Goal: Transaction & Acquisition: Purchase product/service

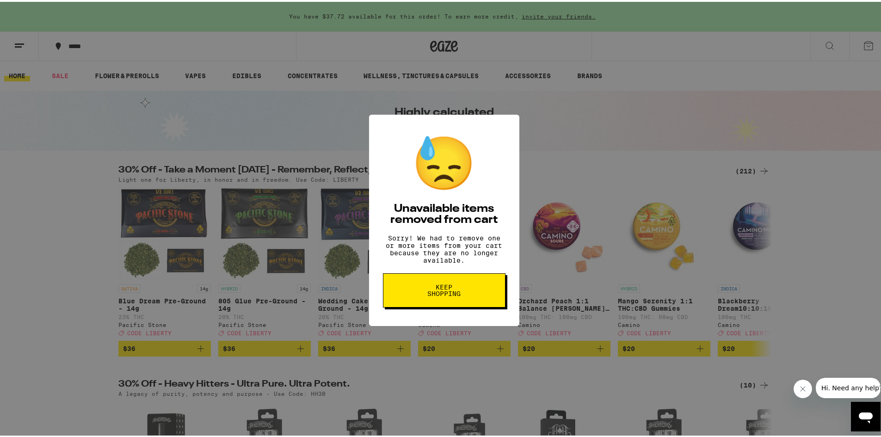
click at [466, 296] on button "Keep Shopping" at bounding box center [444, 288] width 123 height 34
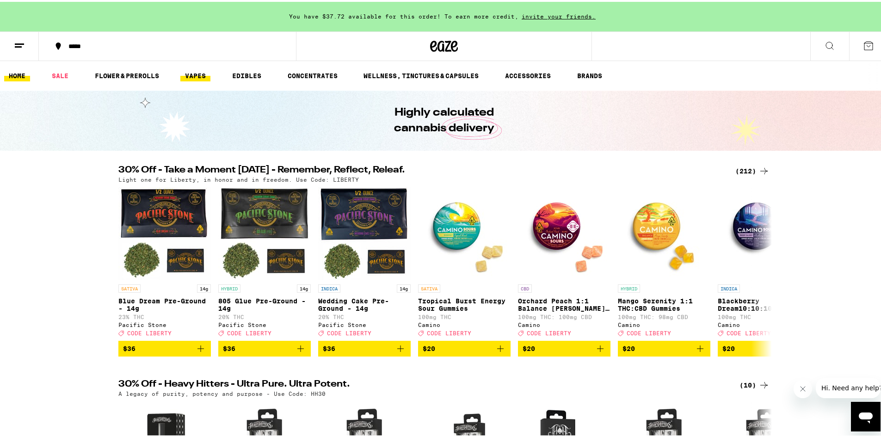
click at [186, 73] on link "VAPES" at bounding box center [195, 73] width 30 height 11
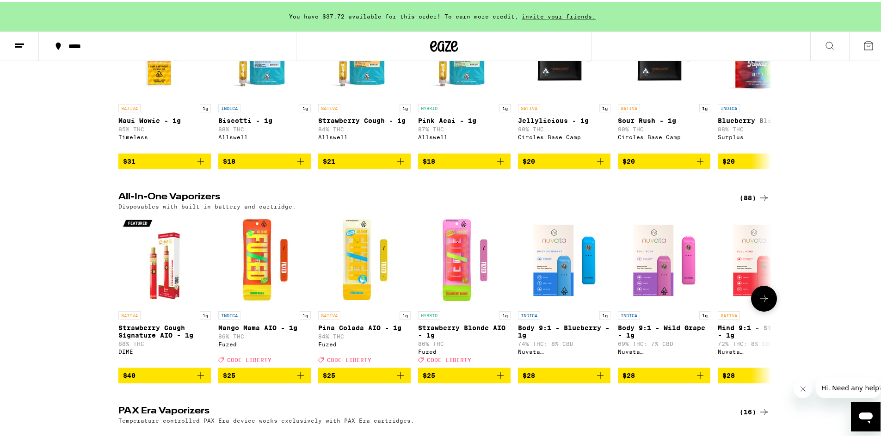
scroll to position [399, 0]
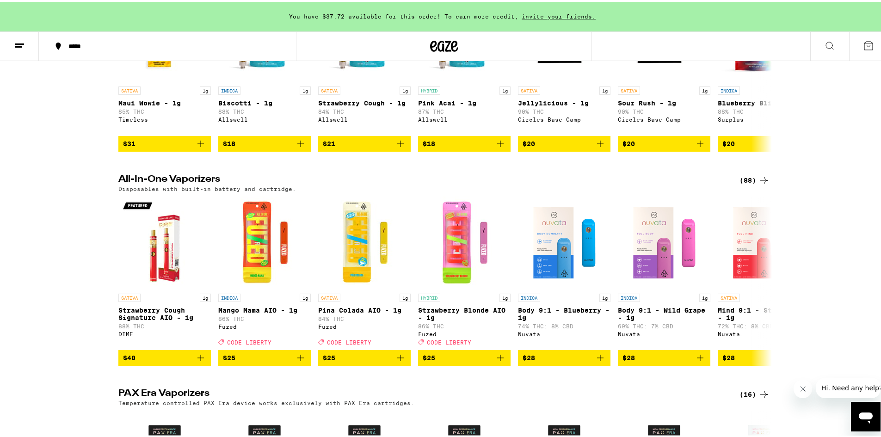
click at [749, 184] on div "(88)" at bounding box center [754, 178] width 30 height 11
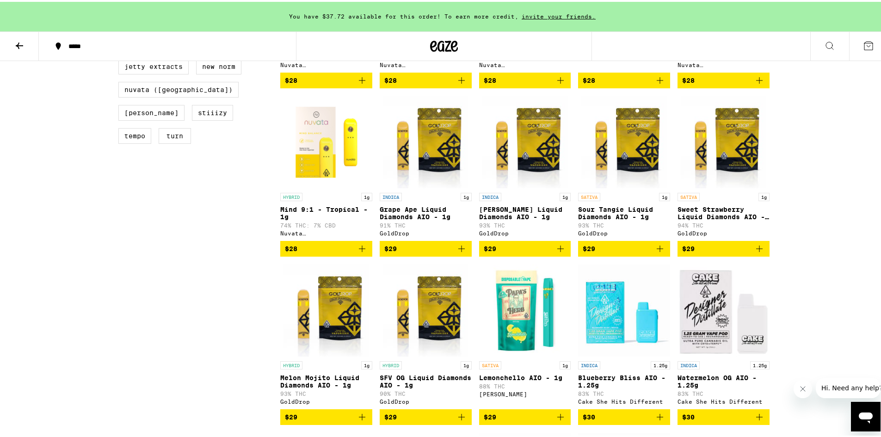
scroll to position [416, 0]
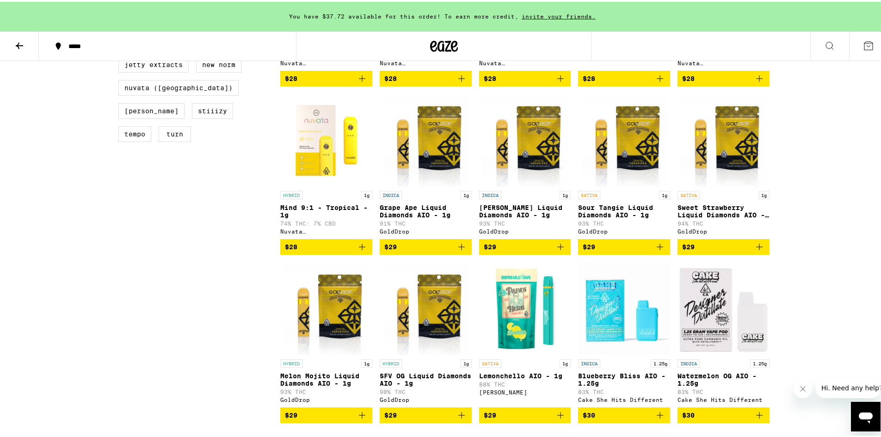
click at [759, 251] on icon "Add to bag" at bounding box center [759, 245] width 11 height 11
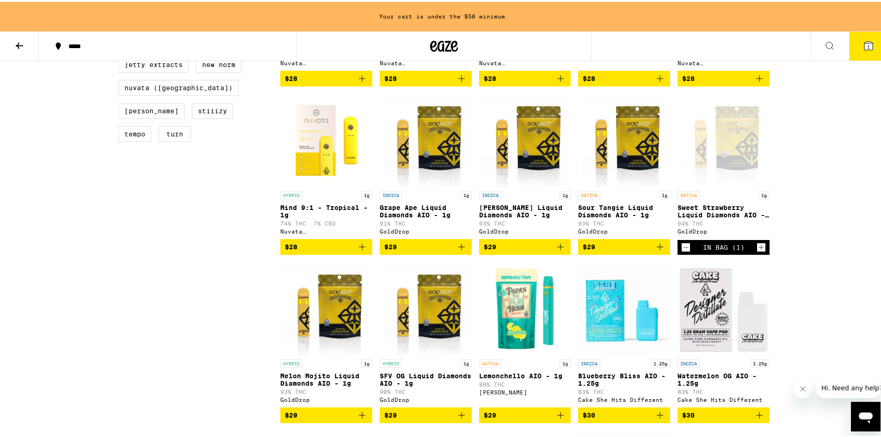
click at [757, 251] on icon "Increment" at bounding box center [761, 245] width 8 height 11
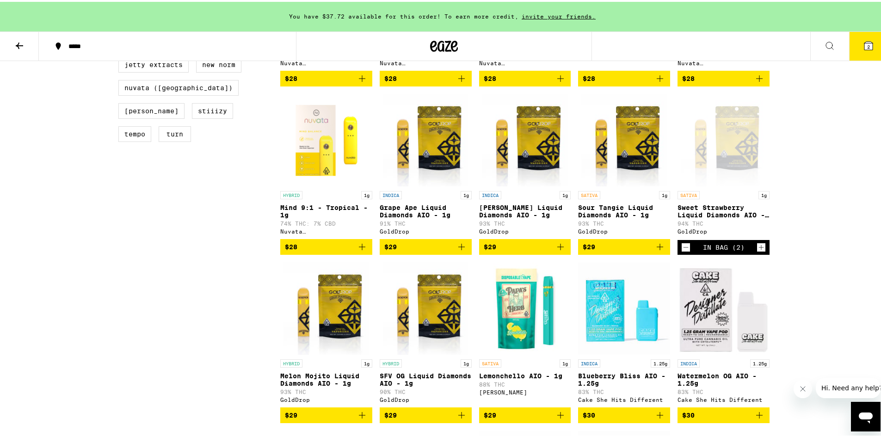
click at [683, 251] on icon "Decrement" at bounding box center [686, 245] width 8 height 11
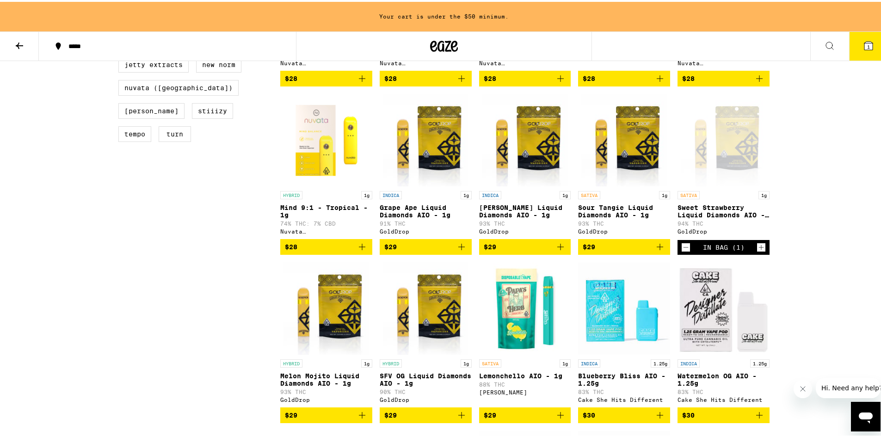
click at [657, 251] on icon "Add to bag" at bounding box center [659, 245] width 11 height 11
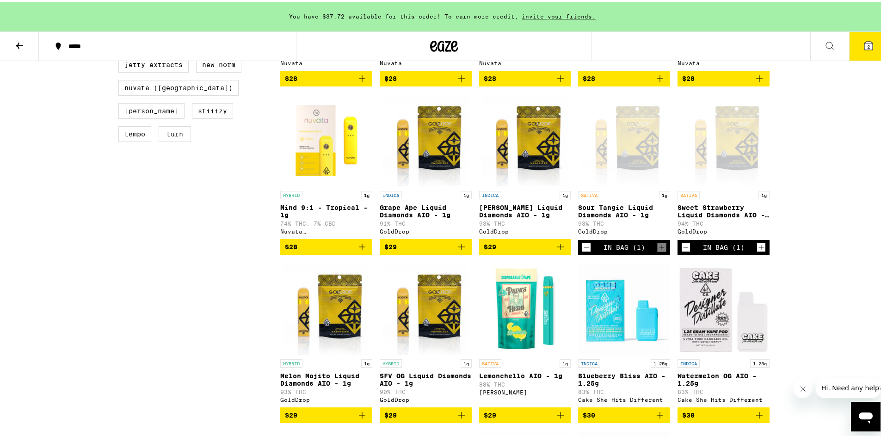
click at [865, 48] on icon at bounding box center [868, 44] width 8 height 8
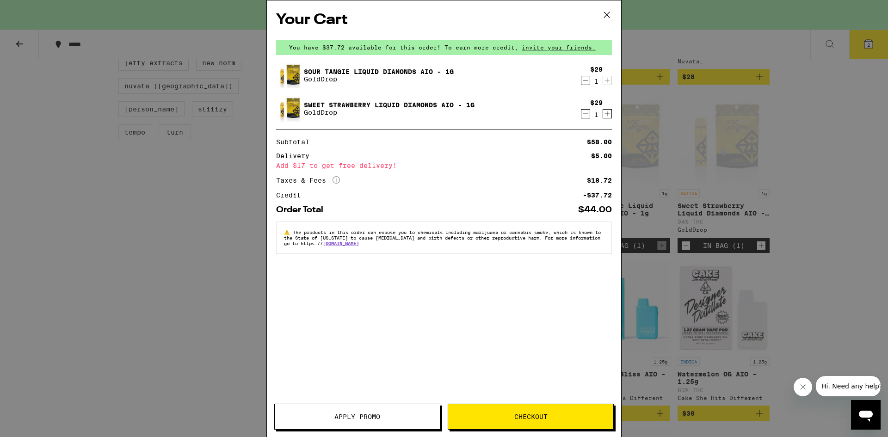
click at [385, 406] on button "Apply Promo" at bounding box center [357, 417] width 166 height 26
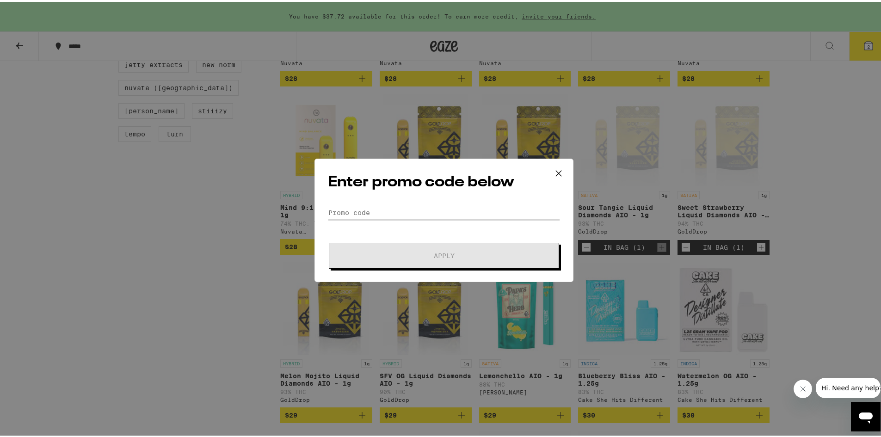
click at [366, 210] on input "Promo Code" at bounding box center [444, 211] width 232 height 14
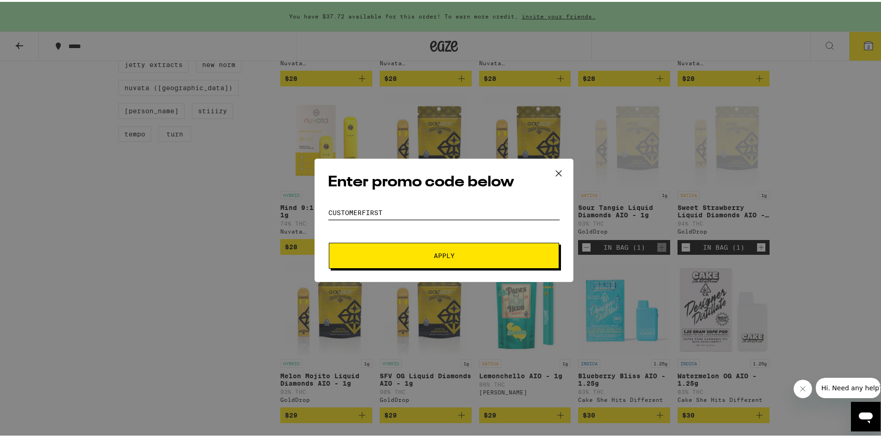
type input "customerfirst"
click at [467, 241] on button "Apply" at bounding box center [444, 254] width 230 height 26
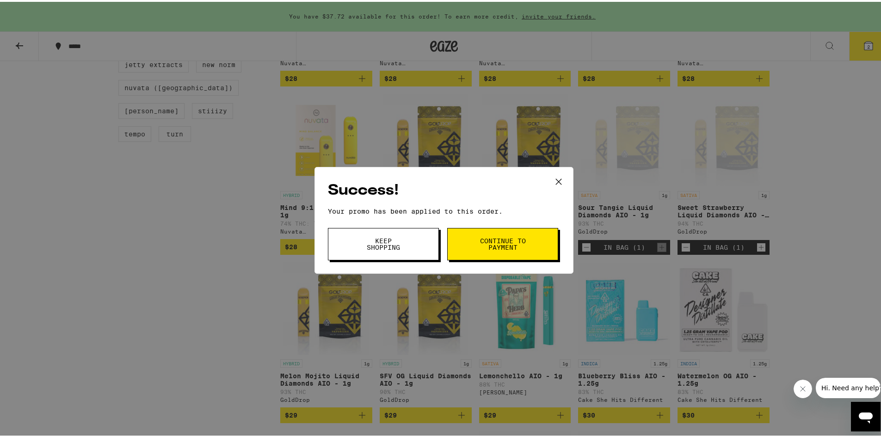
drag, startPoint x: 467, startPoint y: 241, endPoint x: 467, endPoint y: 247, distance: 5.6
click at [467, 247] on button "Continue to payment" at bounding box center [502, 242] width 111 height 32
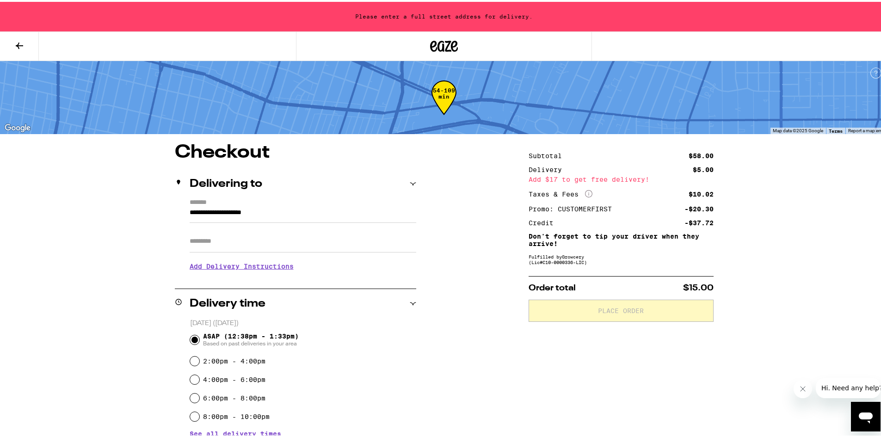
click at [34, 44] on button at bounding box center [19, 44] width 39 height 29
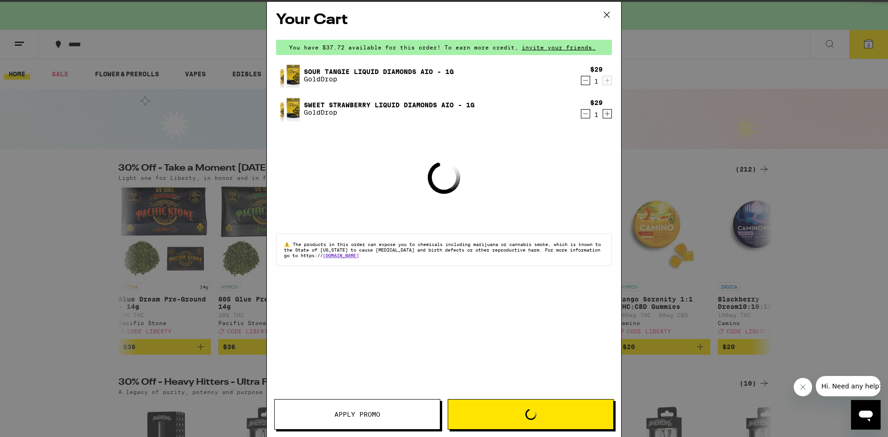
click at [585, 112] on icon "Decrement" at bounding box center [585, 113] width 8 height 11
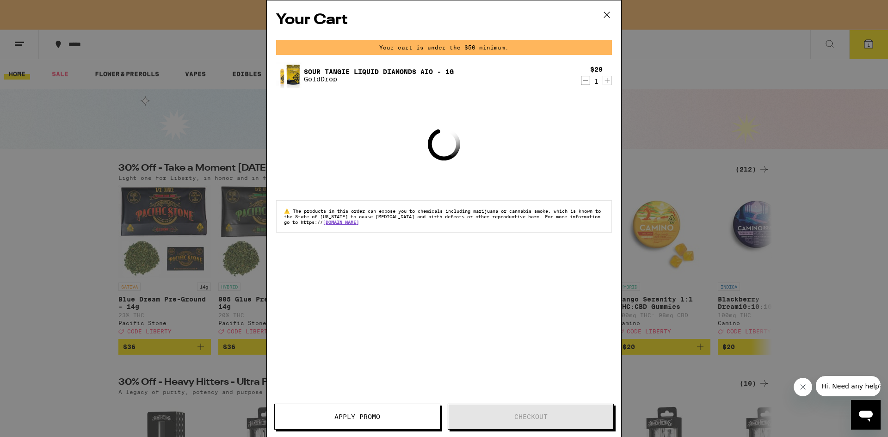
click at [603, 17] on icon at bounding box center [607, 15] width 14 height 14
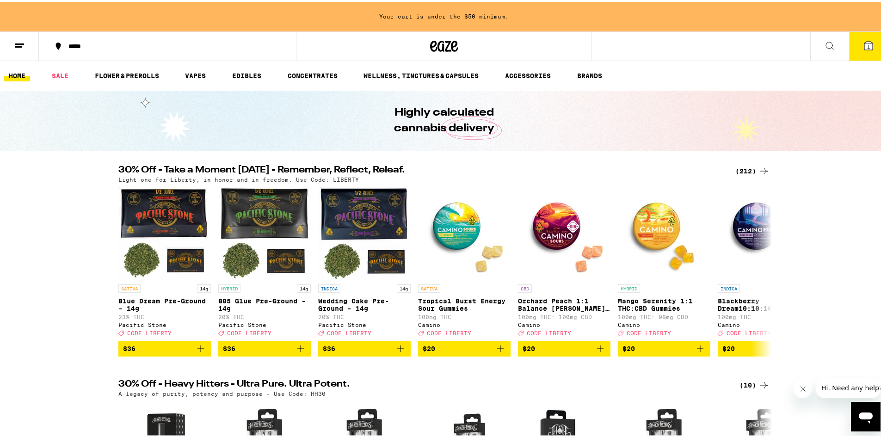
click at [620, 94] on div "Highly calculated cannabis delivery" at bounding box center [444, 119] width 888 height 60
click at [450, 37] on icon at bounding box center [444, 44] width 28 height 17
click at [444, 12] on div "Your cart is under the $50 minimum." at bounding box center [444, 15] width 888 height 30
click at [18, 51] on button at bounding box center [19, 44] width 39 height 29
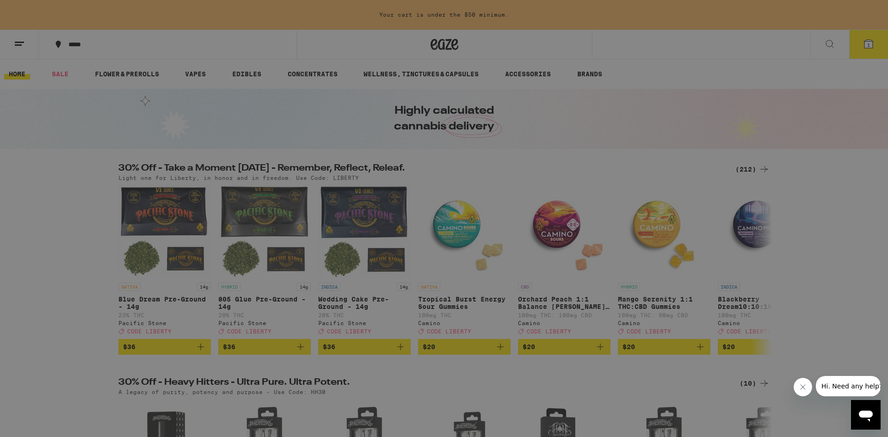
click at [79, 326] on link "Account" at bounding box center [128, 323] width 162 height 11
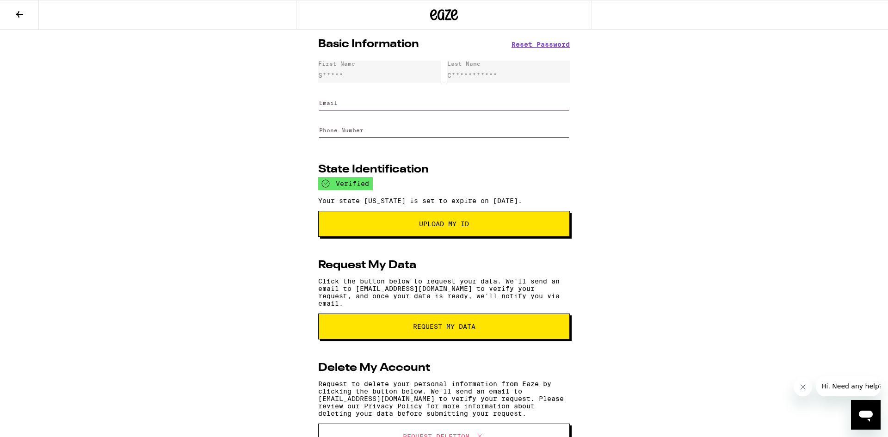
type input "Cameros2001@gmail.com"
type input "(323) 762-9055"
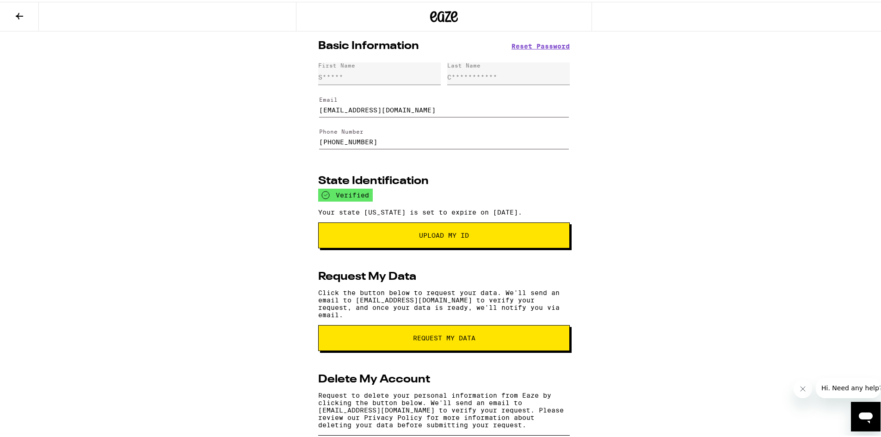
click at [15, 12] on icon at bounding box center [19, 14] width 11 height 11
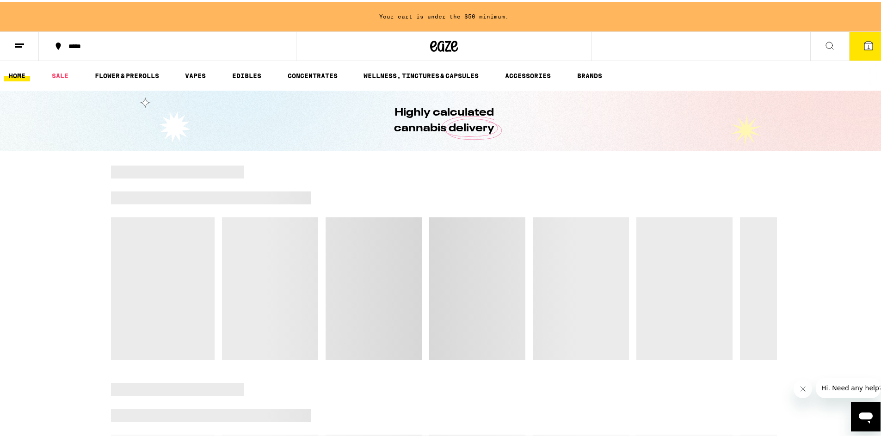
click at [31, 49] on button at bounding box center [19, 44] width 39 height 29
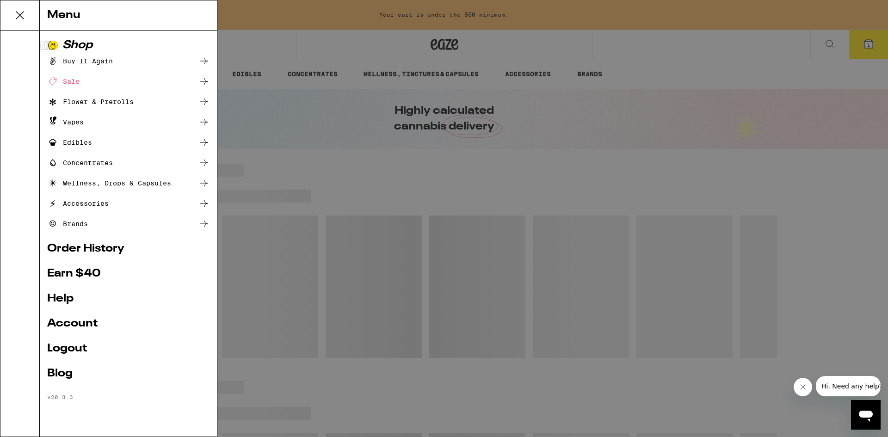
click at [66, 43] on div "Shop" at bounding box center [128, 45] width 162 height 11
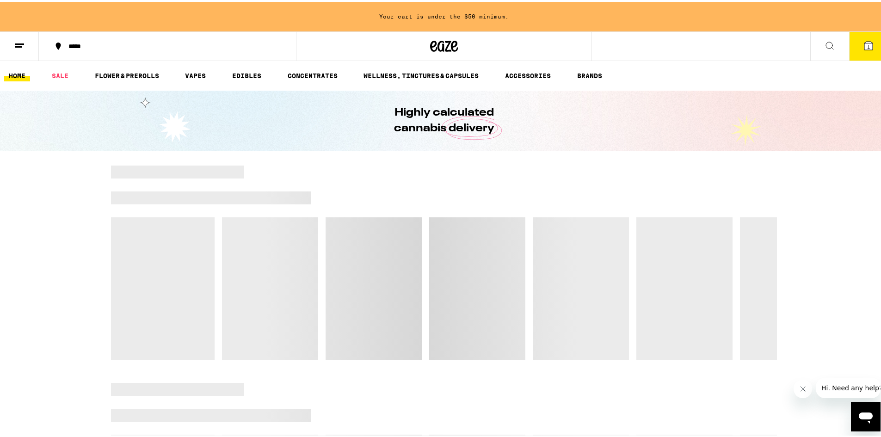
click at [441, 117] on h1 "Highly calculated cannabis delivery" at bounding box center [444, 118] width 153 height 31
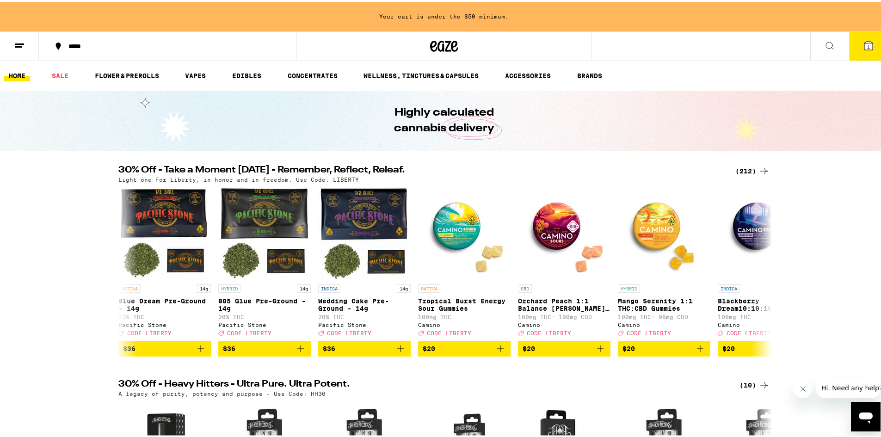
click at [438, 40] on icon at bounding box center [444, 44] width 14 height 11
click at [441, 41] on icon at bounding box center [444, 44] width 28 height 17
click at [870, 40] on button "1" at bounding box center [868, 44] width 39 height 29
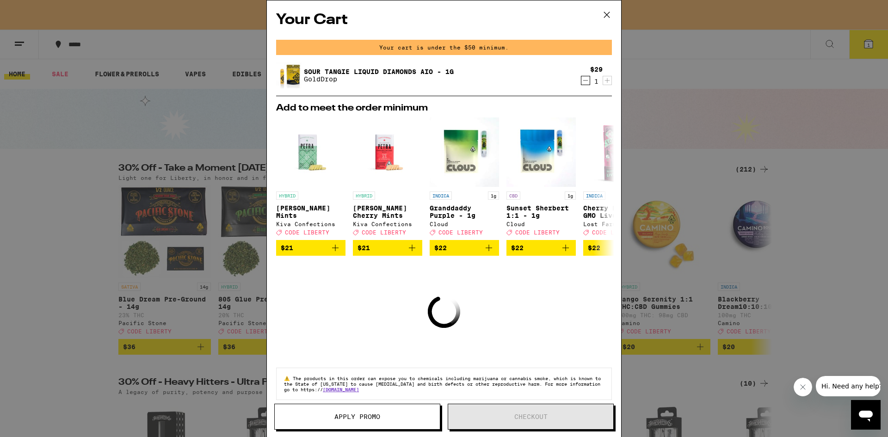
click at [395, 415] on span "Apply Promo" at bounding box center [357, 416] width 165 height 6
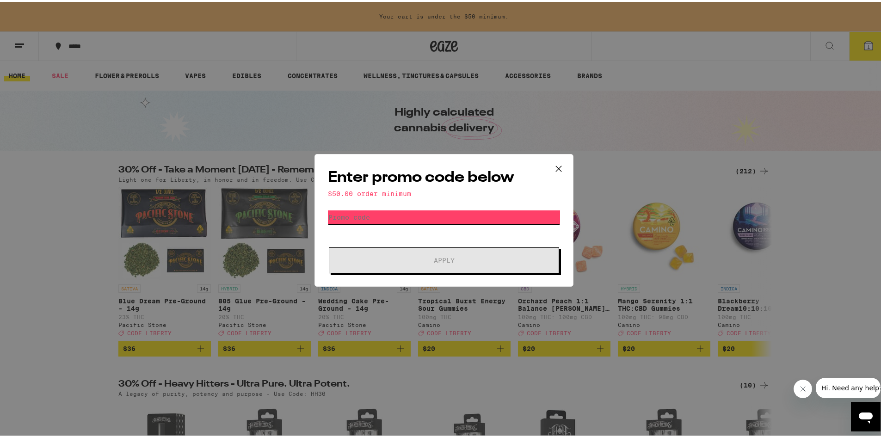
click at [410, 220] on input "Promo Code" at bounding box center [444, 216] width 232 height 14
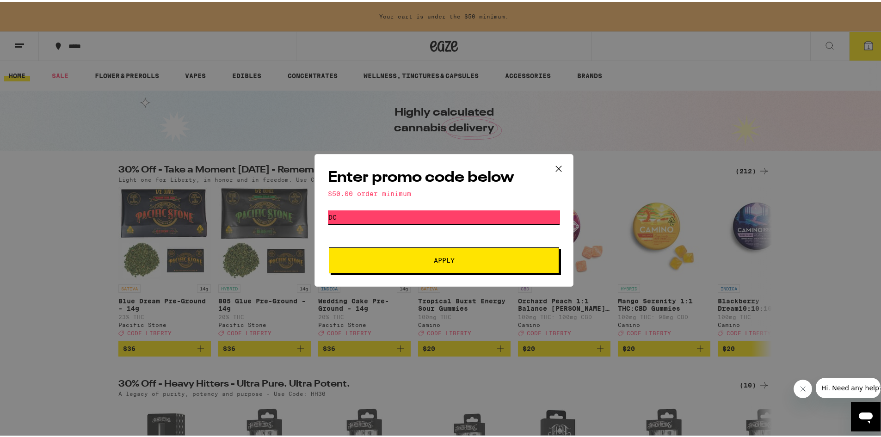
type input "d"
type input "customerfirst"
click at [329, 246] on button "Apply" at bounding box center [444, 259] width 230 height 26
click at [556, 163] on icon at bounding box center [559, 167] width 14 height 14
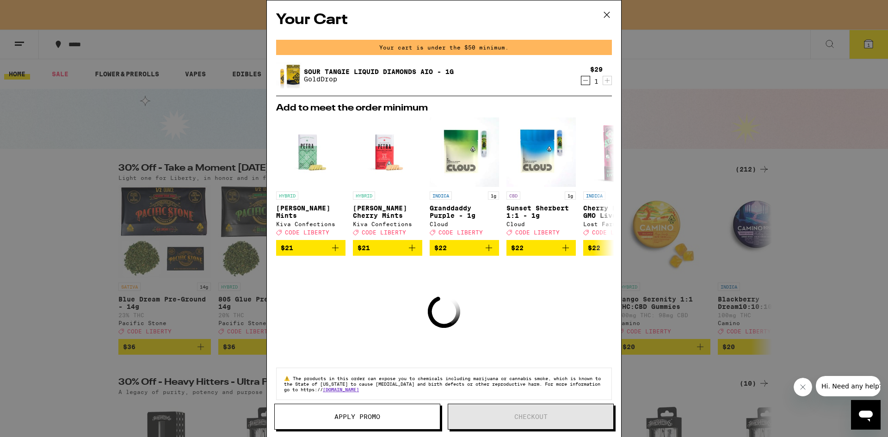
click at [607, 12] on icon at bounding box center [607, 15] width 14 height 14
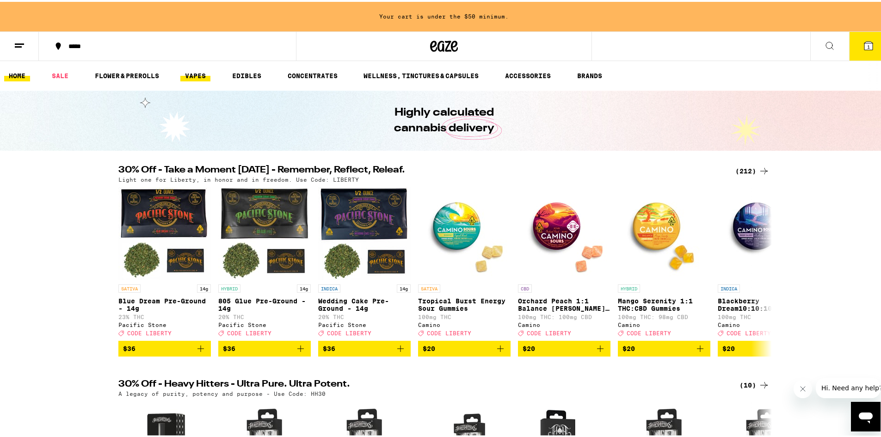
click at [202, 75] on link "VAPES" at bounding box center [195, 73] width 30 height 11
click at [201, 69] on link "VAPES" at bounding box center [195, 73] width 30 height 11
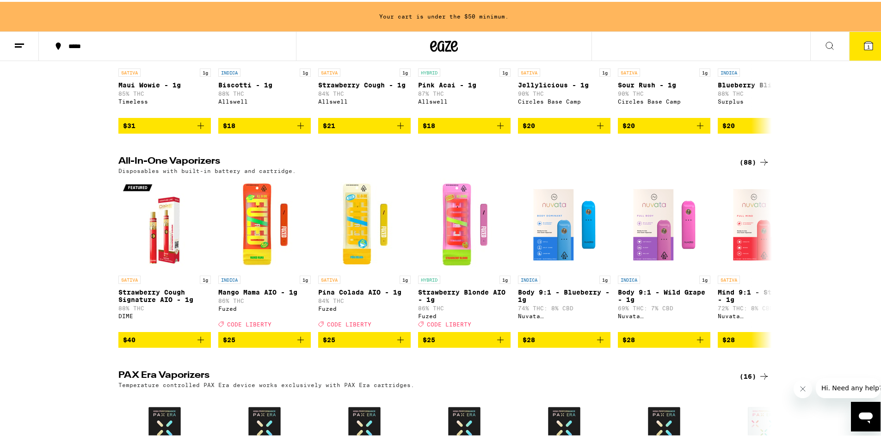
scroll to position [416, 0]
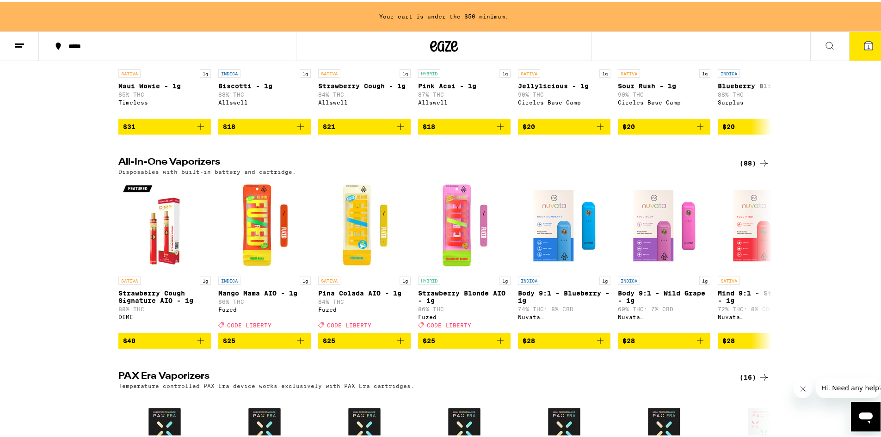
click at [752, 167] on div "(88)" at bounding box center [754, 161] width 30 height 11
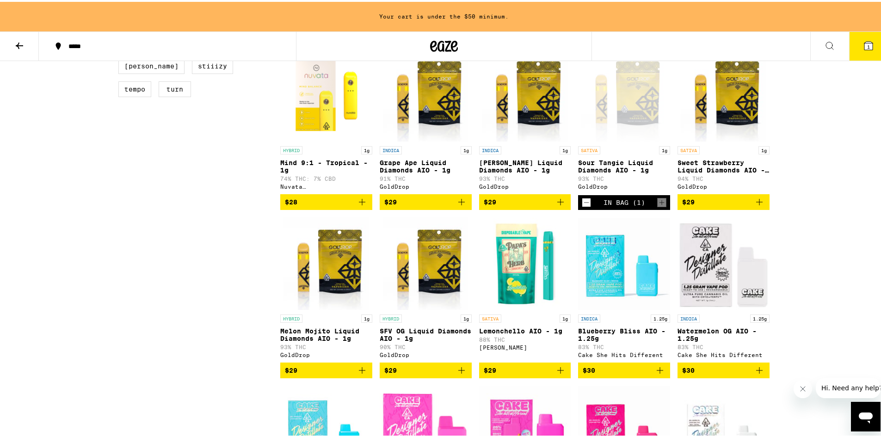
scroll to position [462, 0]
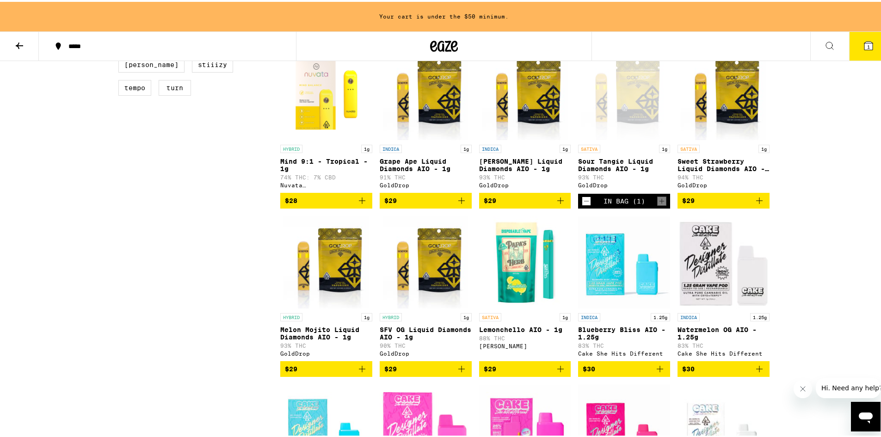
click at [359, 370] on icon "Add to bag" at bounding box center [362, 367] width 6 height 6
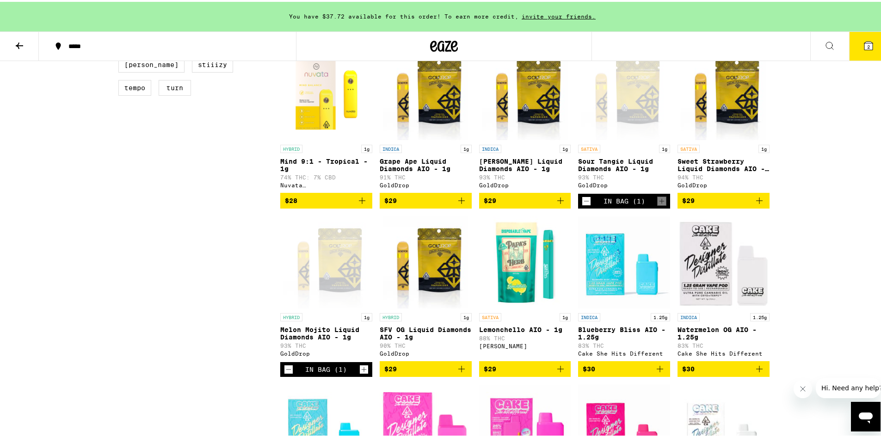
click at [756, 202] on icon "Add to bag" at bounding box center [759, 199] width 6 height 6
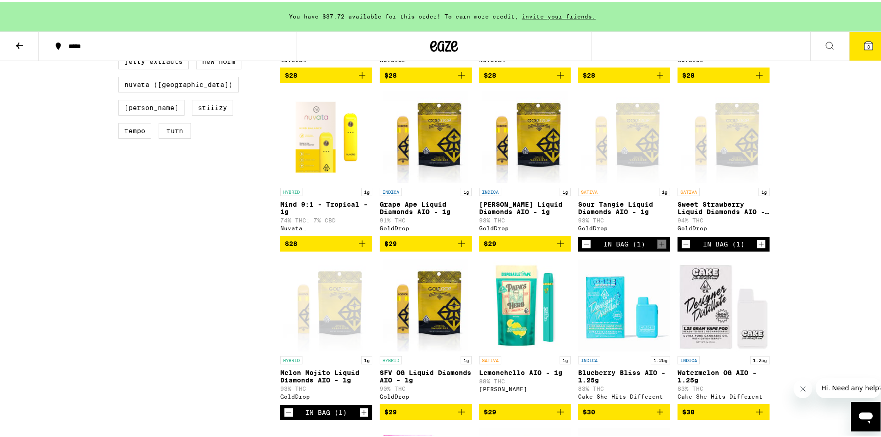
scroll to position [370, 0]
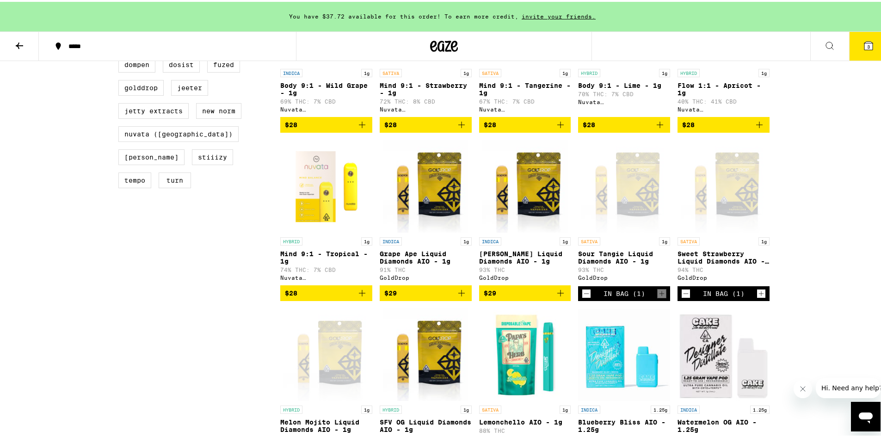
click at [867, 46] on span "3" at bounding box center [868, 45] width 3 height 6
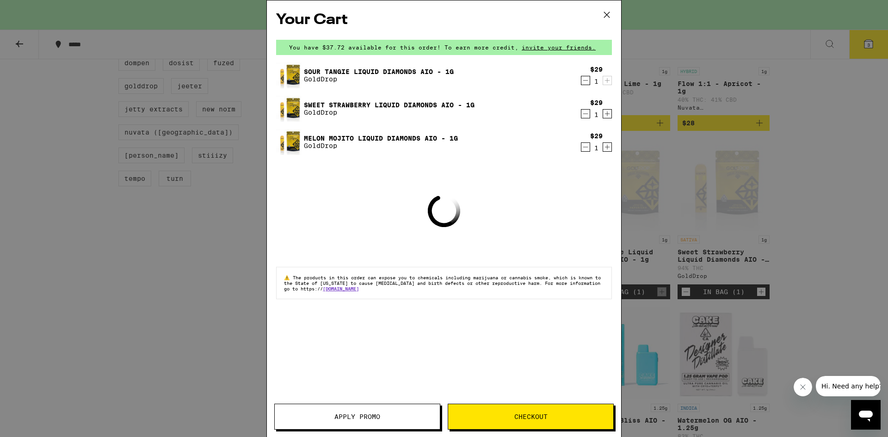
click at [382, 416] on span "Apply Promo" at bounding box center [357, 416] width 165 height 6
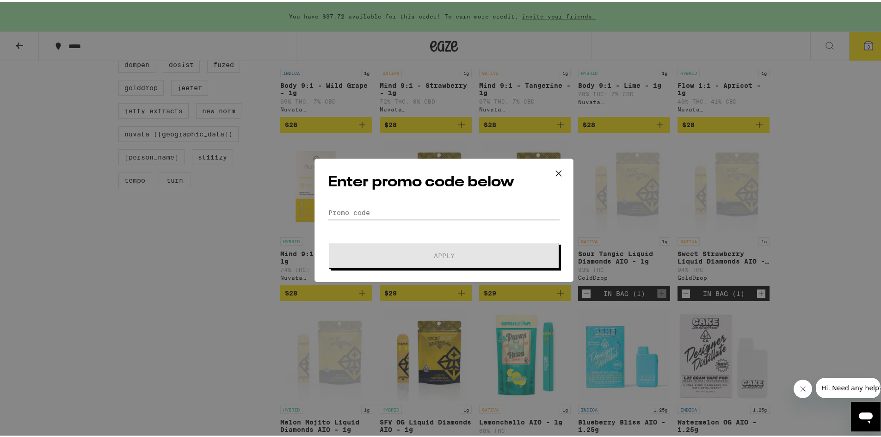
click at [373, 213] on input "Promo Code" at bounding box center [444, 211] width 232 height 14
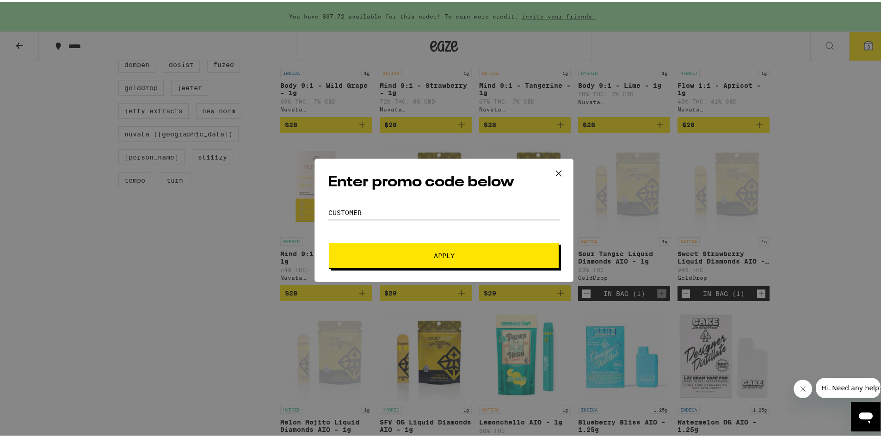
click at [329, 241] on button "Apply" at bounding box center [444, 254] width 230 height 26
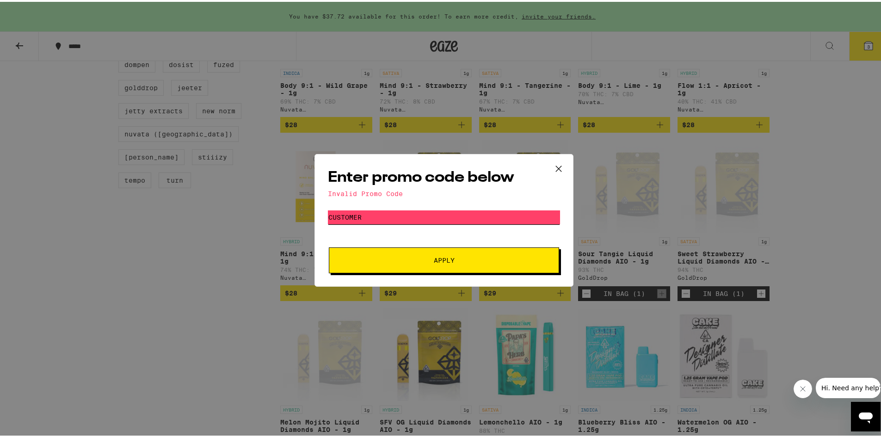
click at [373, 213] on input "customer" at bounding box center [444, 216] width 232 height 14
type input "customerfirst"
click at [329, 246] on button "Apply" at bounding box center [444, 259] width 230 height 26
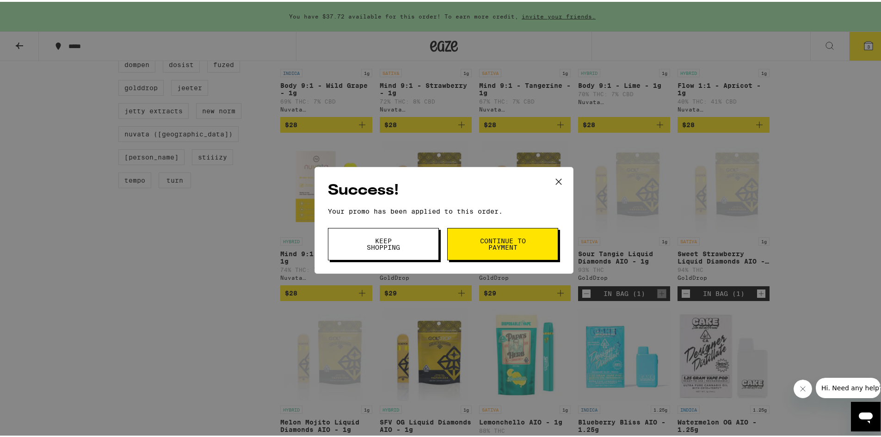
click at [492, 246] on span "Continue to payment" at bounding box center [502, 242] width 47 height 13
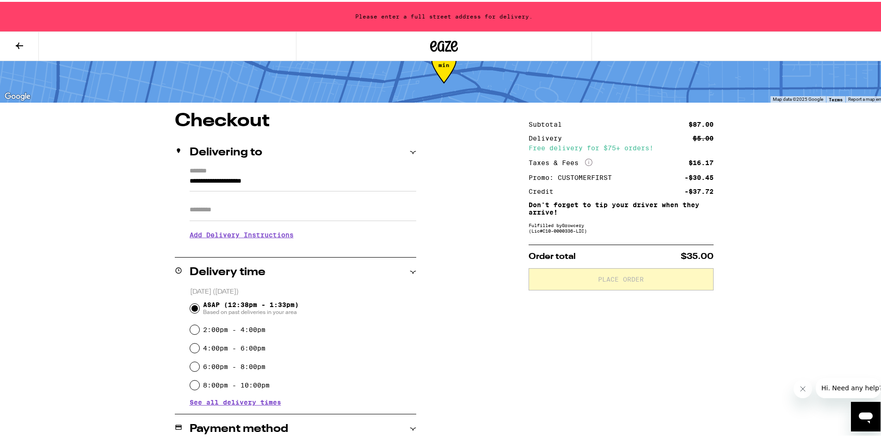
scroll to position [46, 0]
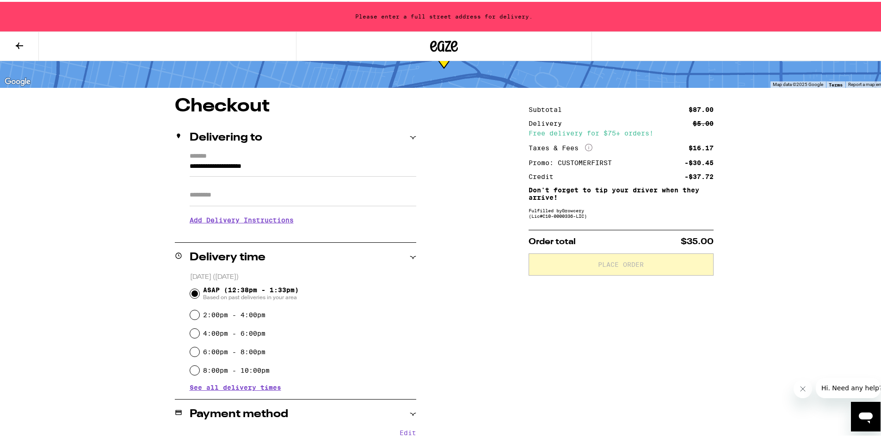
click at [770, 198] on div "**********" at bounding box center [444, 365] width 666 height 541
click at [242, 165] on input "**********" at bounding box center [303, 167] width 227 height 16
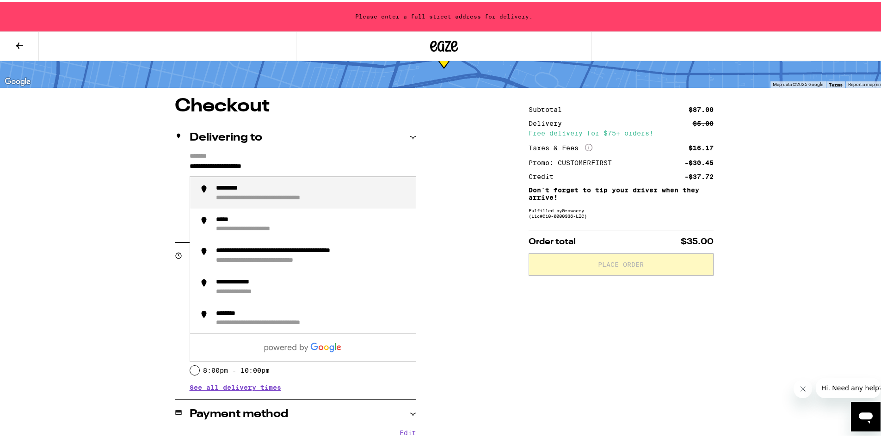
click at [242, 165] on input "**********" at bounding box center [303, 167] width 227 height 16
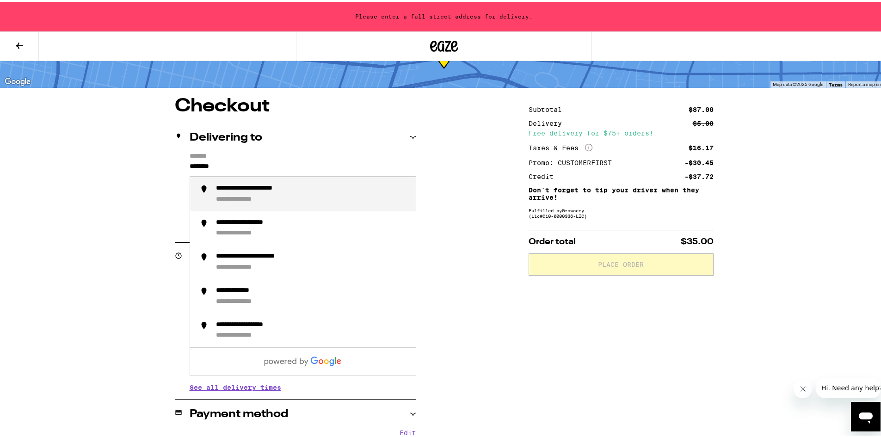
click at [241, 204] on li "**********" at bounding box center [303, 192] width 226 height 34
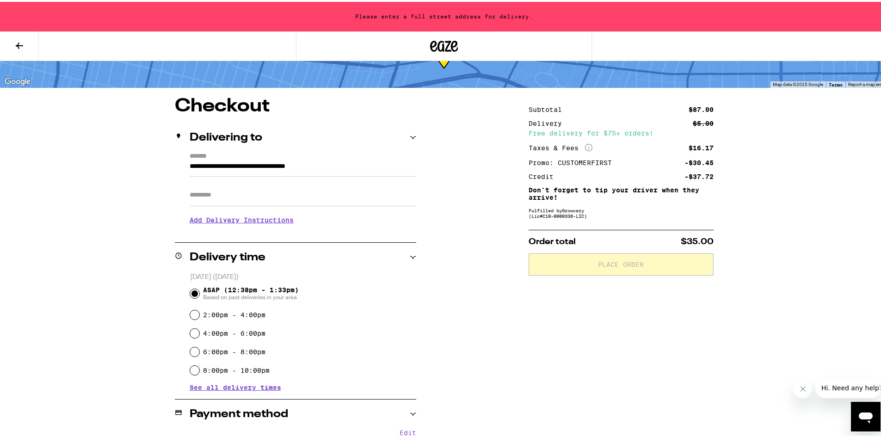
type input "**********"
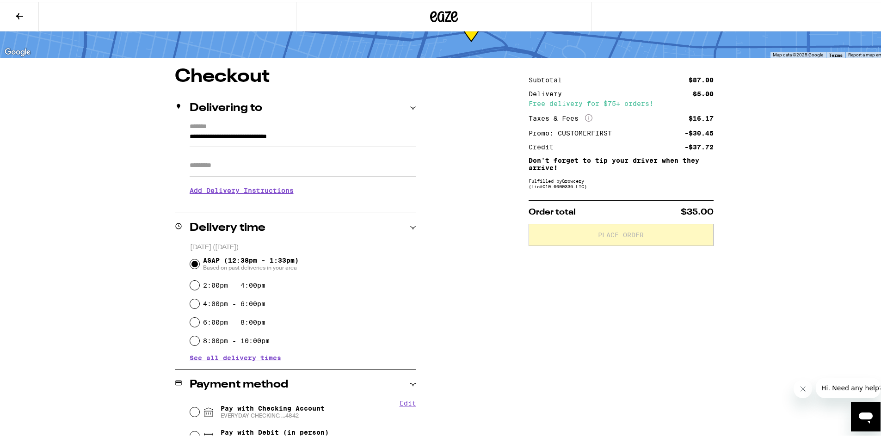
scroll to position [17, 0]
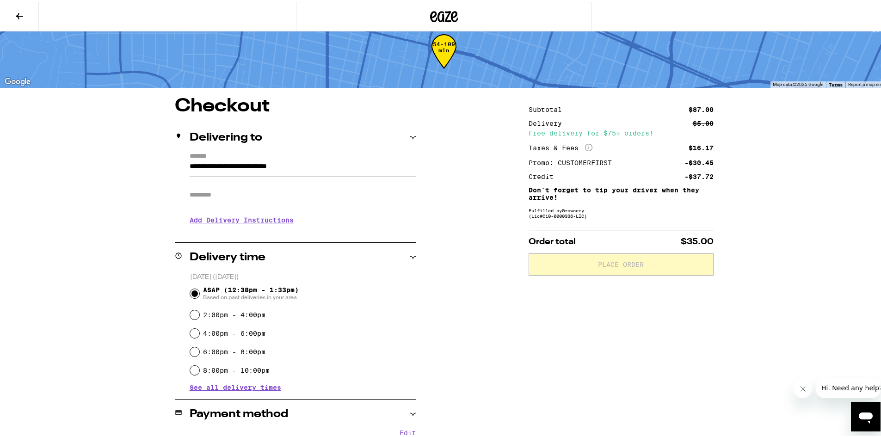
click at [450, 201] on div "**********" at bounding box center [444, 365] width 666 height 541
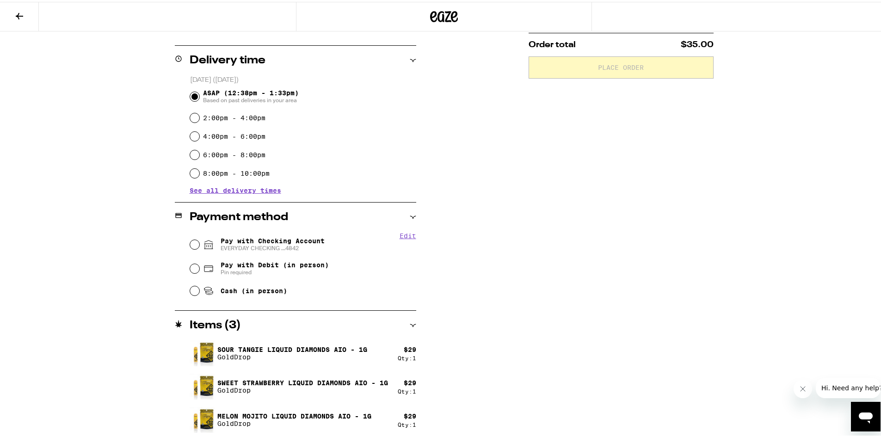
scroll to position [215, 0]
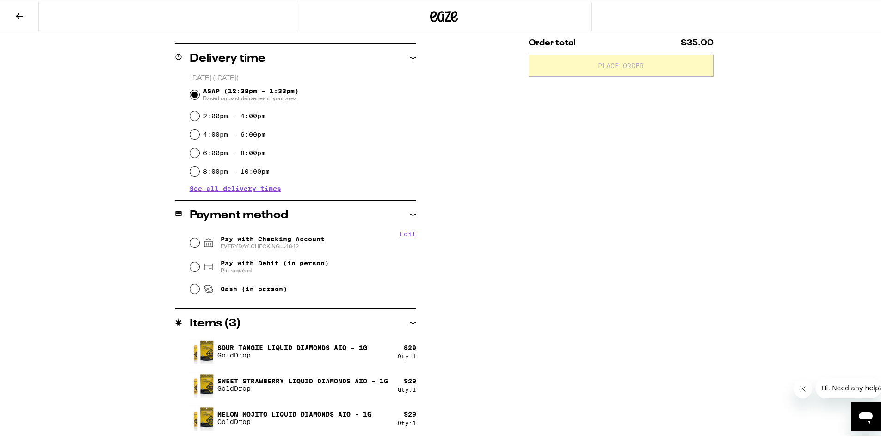
click at [271, 243] on span "EVERYDAY CHECKING ...4842" at bounding box center [273, 244] width 104 height 7
click at [199, 243] on input "Pay with Checking Account EVERYDAY CHECKING ...4842" at bounding box center [194, 240] width 9 height 9
radio input "true"
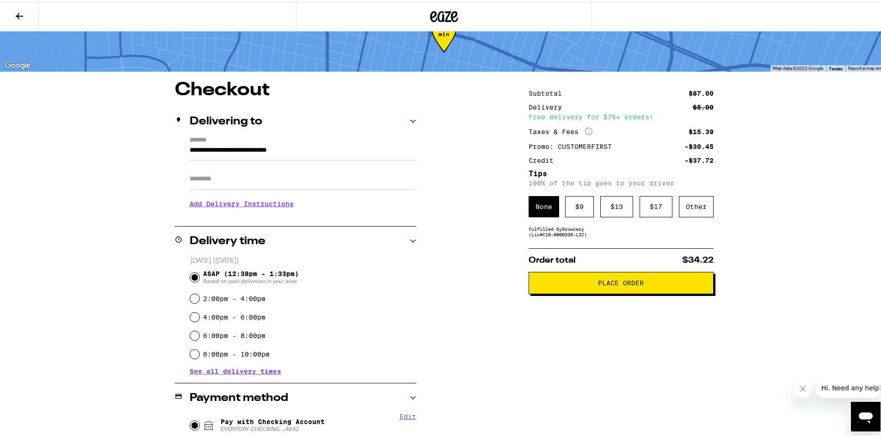
scroll to position [0, 0]
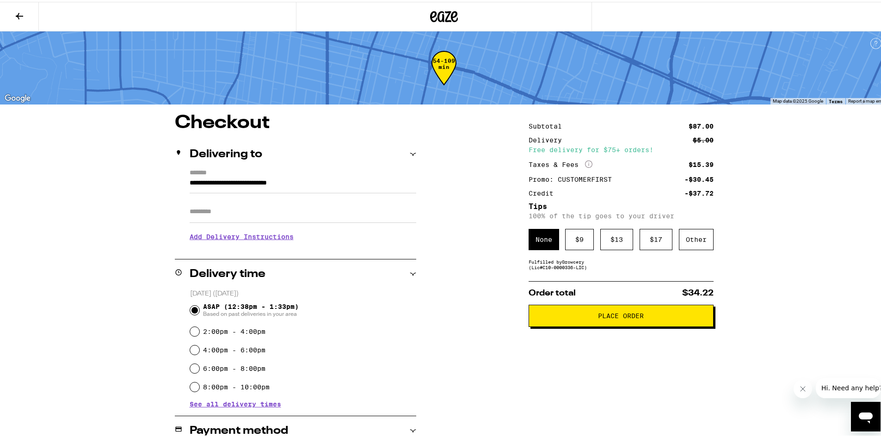
click at [703, 292] on span "$34.22" at bounding box center [697, 291] width 31 height 8
click at [628, 317] on span "Place Order" at bounding box center [621, 314] width 46 height 6
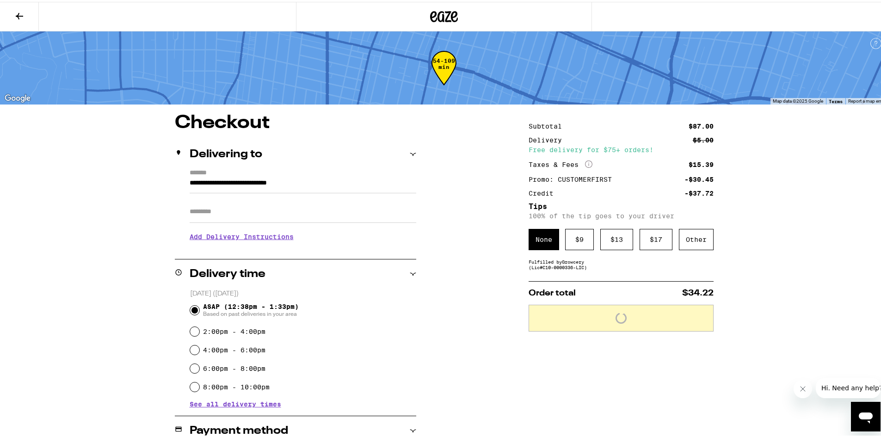
click at [460, 231] on div "**********" at bounding box center [444, 397] width 666 height 570
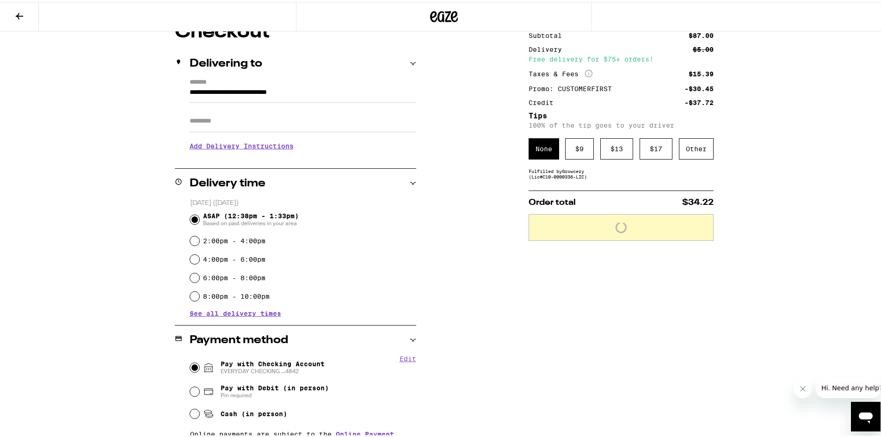
scroll to position [245, 0]
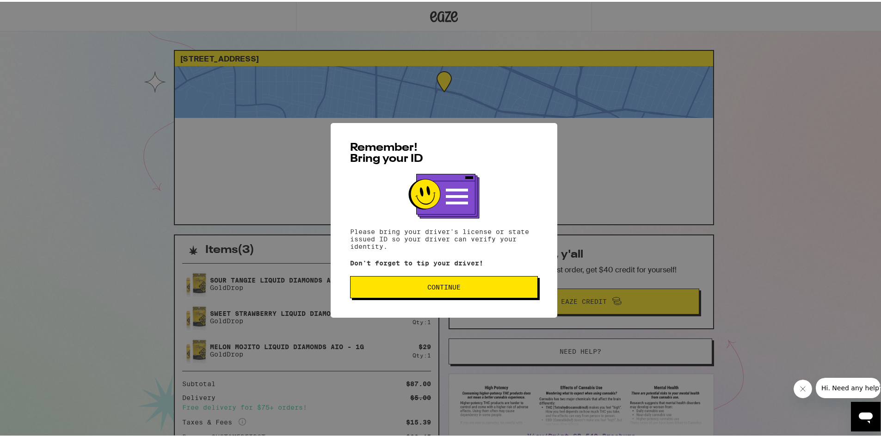
click at [443, 287] on span "Continue" at bounding box center [443, 285] width 33 height 6
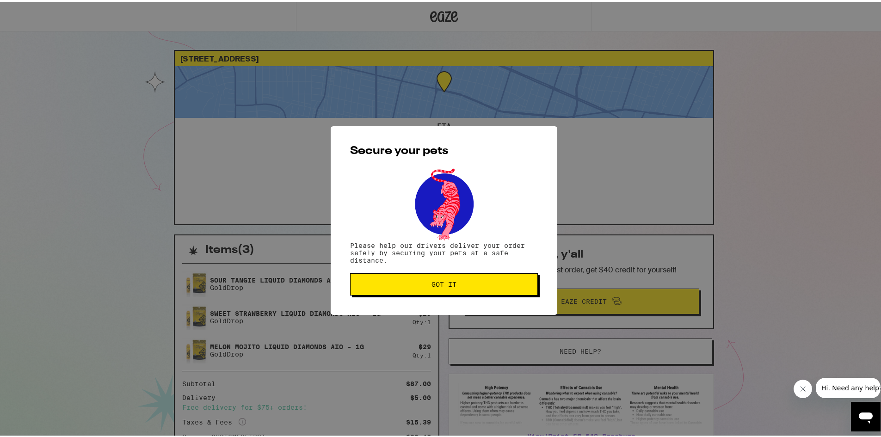
click at [443, 283] on span "Got it" at bounding box center [443, 282] width 25 height 6
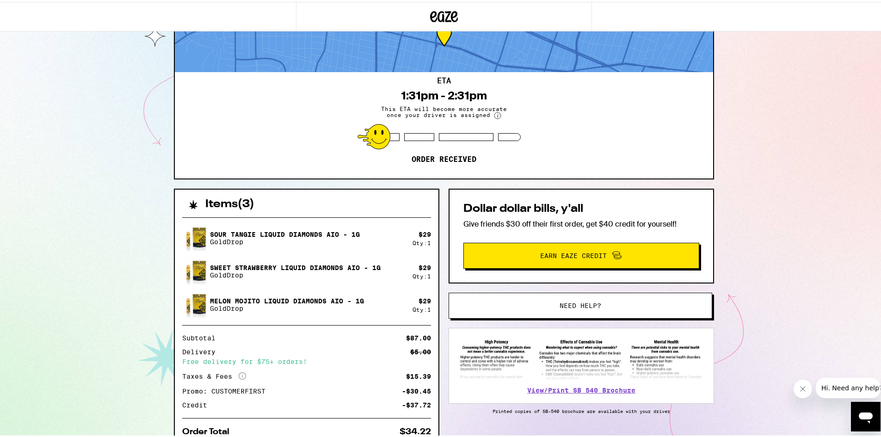
scroll to position [88, 0]
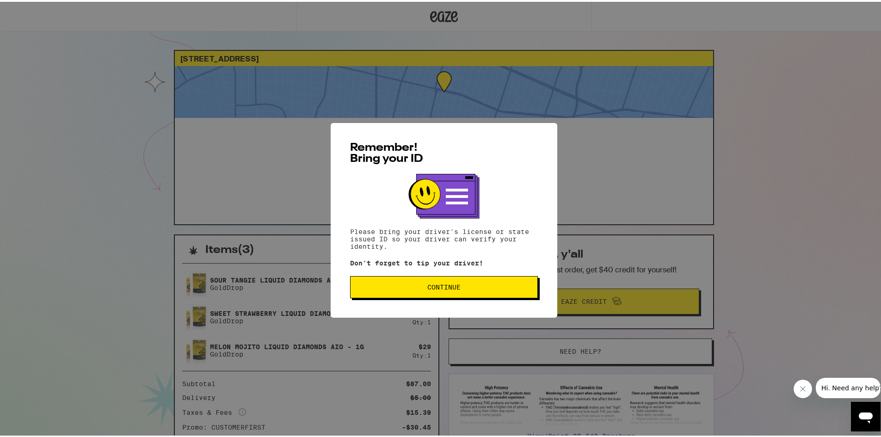
click at [428, 287] on span "Continue" at bounding box center [443, 285] width 33 height 6
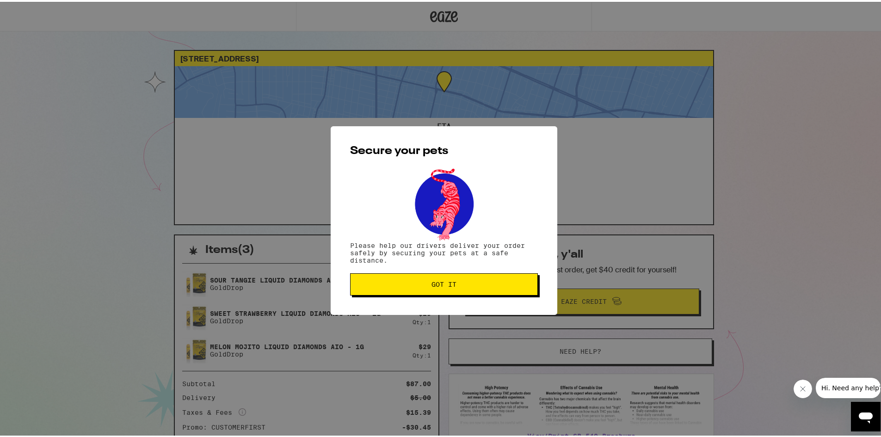
click at [428, 277] on button "Got it" at bounding box center [444, 282] width 188 height 22
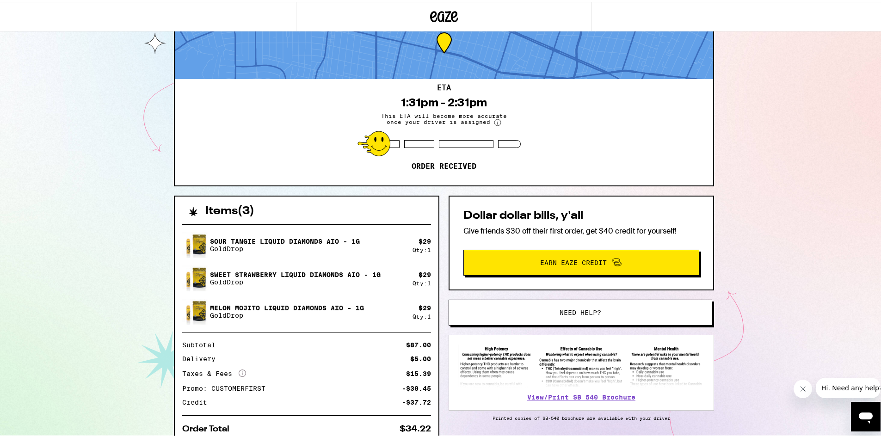
scroll to position [79, 0]
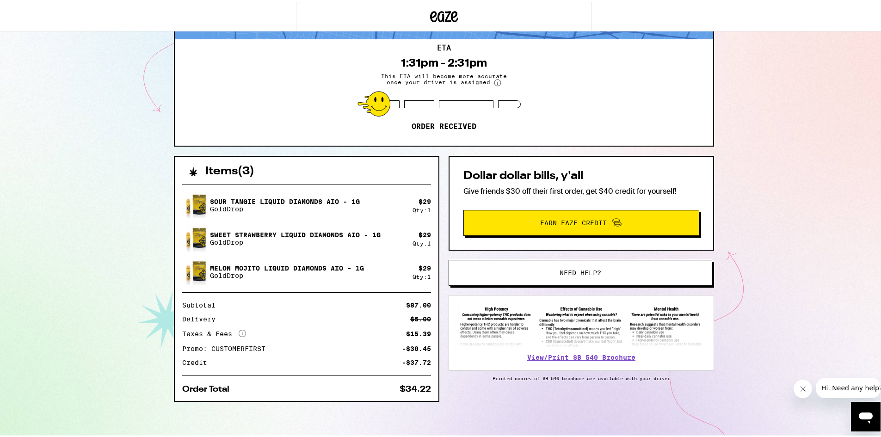
click at [450, 397] on div "Items ( 3 ) Sour Tangie Liquid Diamonds AIO - 1g GoldDrop $ 29 Qty: 1 Sweet Str…" at bounding box center [444, 295] width 540 height 283
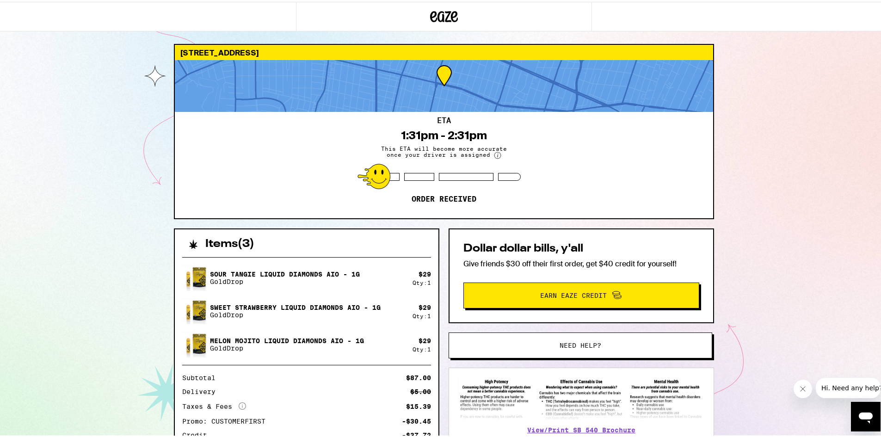
scroll to position [0, 0]
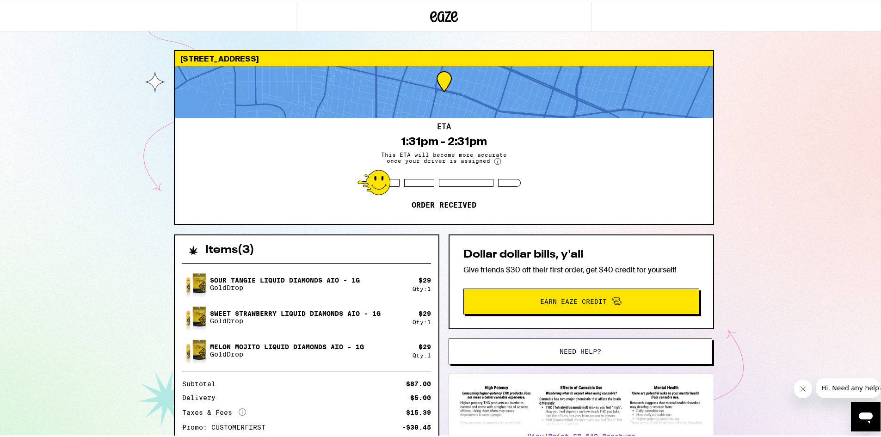
click at [443, 21] on icon at bounding box center [444, 14] width 28 height 17
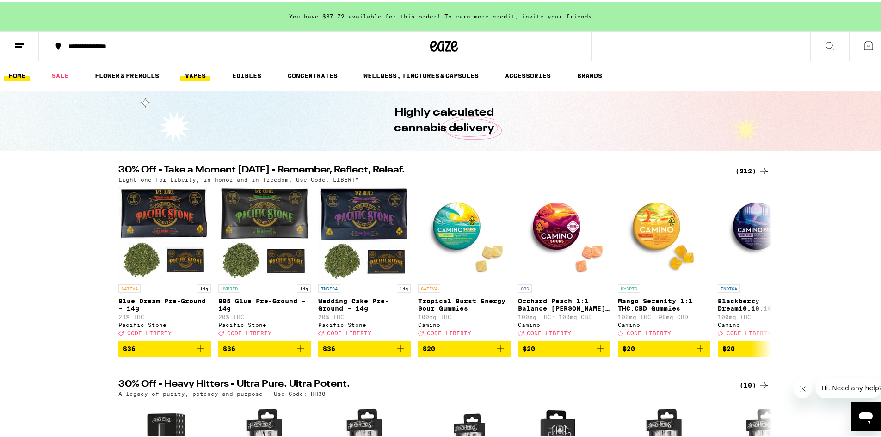
click at [206, 75] on link "VAPES" at bounding box center [195, 73] width 30 height 11
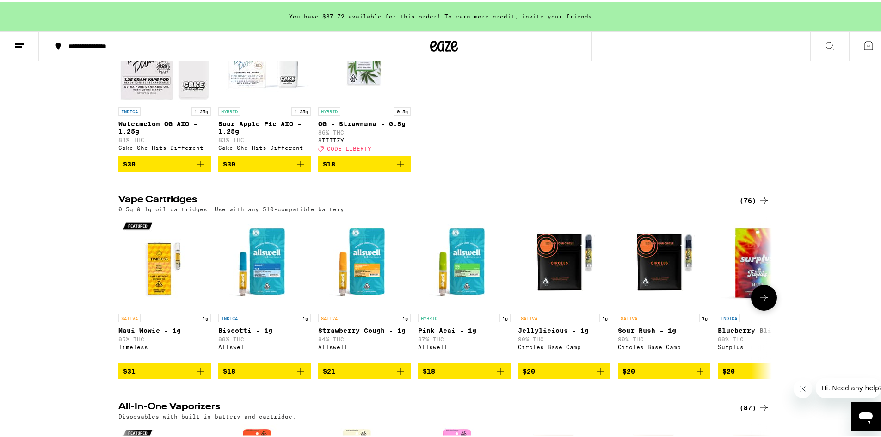
scroll to position [185, 0]
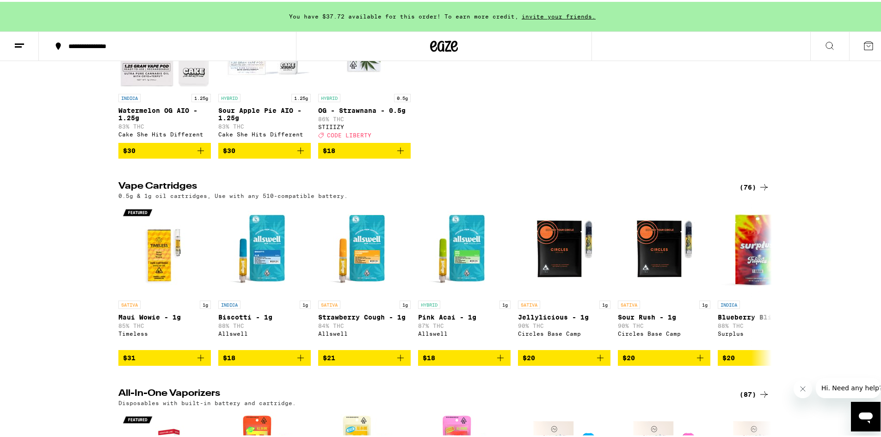
click at [758, 191] on icon at bounding box center [763, 185] width 11 height 11
